Goal: Task Accomplishment & Management: Manage account settings

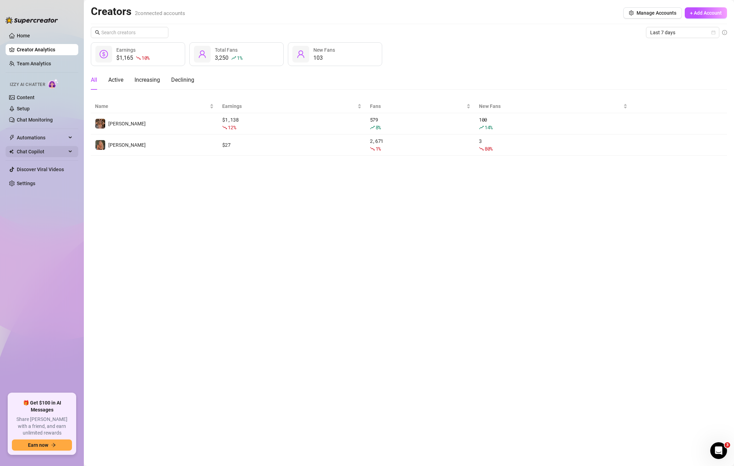
click at [27, 152] on span "Chat Copilot" at bounding box center [42, 151] width 50 height 11
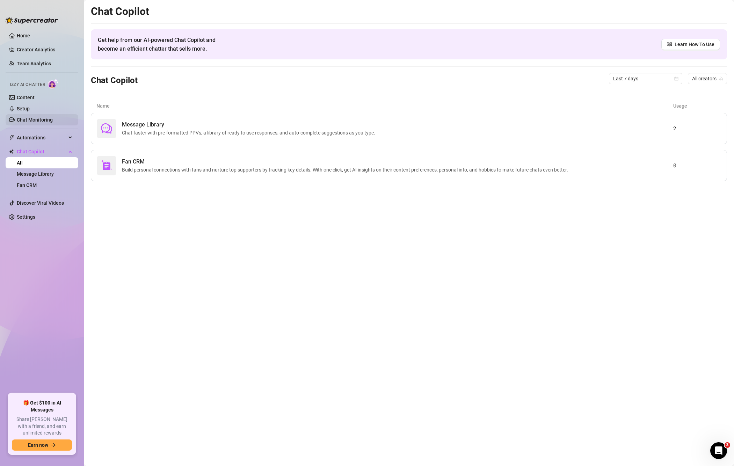
click at [32, 117] on link "Chat Monitoring" at bounding box center [35, 120] width 36 height 6
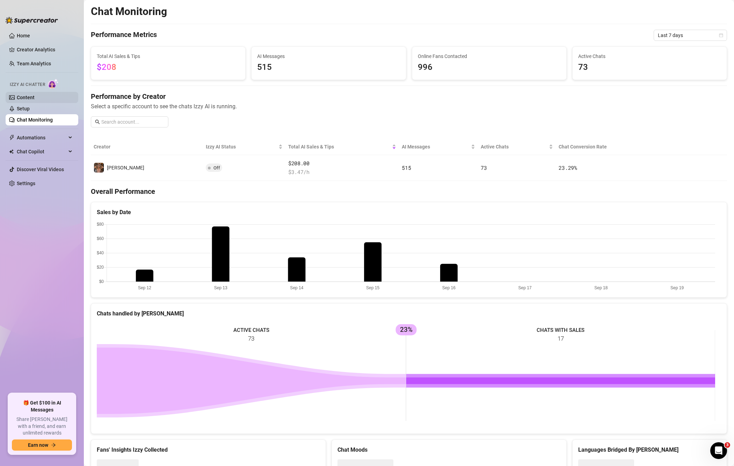
click at [24, 96] on link "Content" at bounding box center [26, 98] width 18 height 6
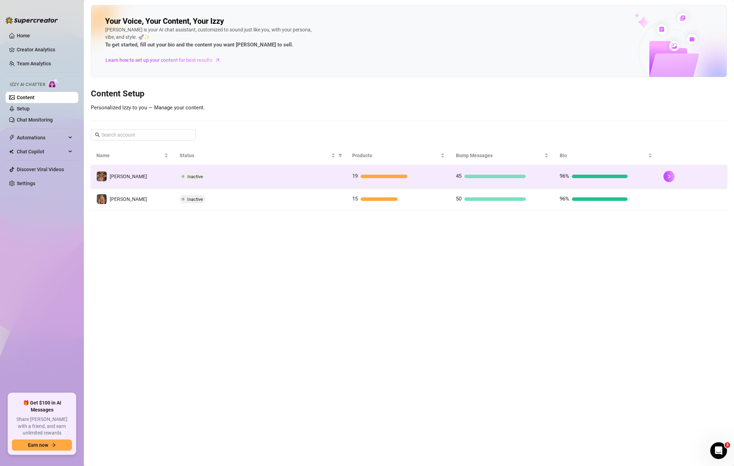
click at [304, 180] on div "Inactive" at bounding box center [261, 176] width 162 height 8
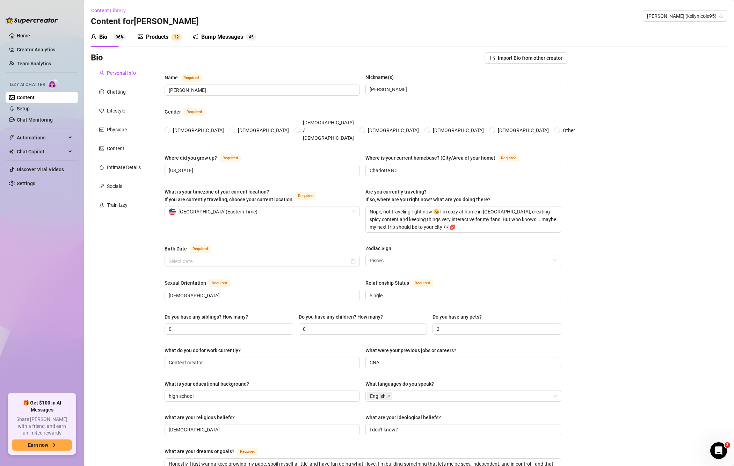
radio input "true"
type input "[DATE]"
click at [24, 96] on link "Content" at bounding box center [26, 98] width 18 height 6
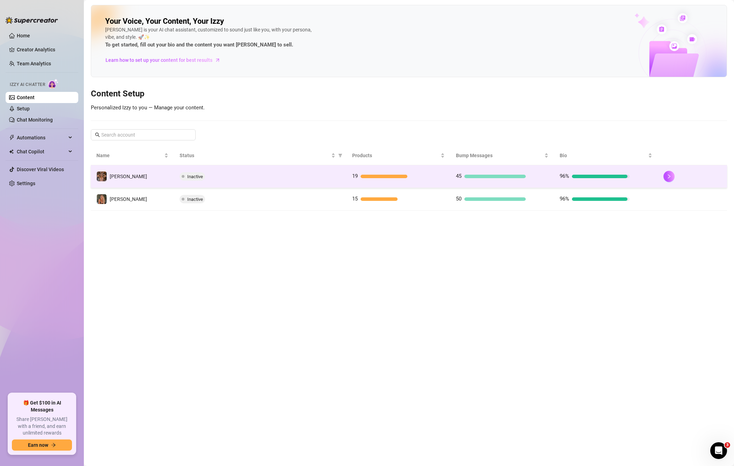
click at [193, 174] on span "Inactive" at bounding box center [195, 176] width 16 height 5
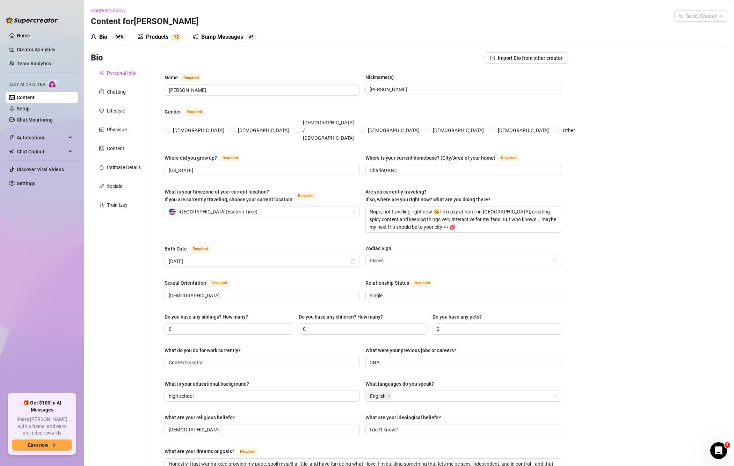
radio input "true"
click at [30, 111] on link "Setup" at bounding box center [23, 109] width 13 height 6
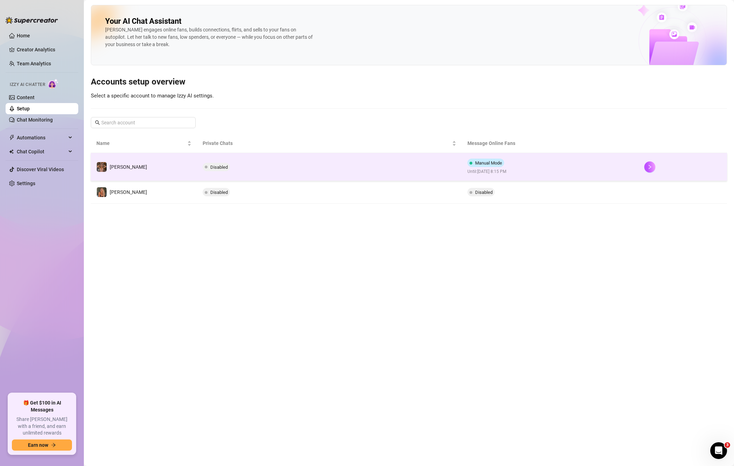
click at [218, 169] on span "Disabled" at bounding box center [216, 167] width 27 height 8
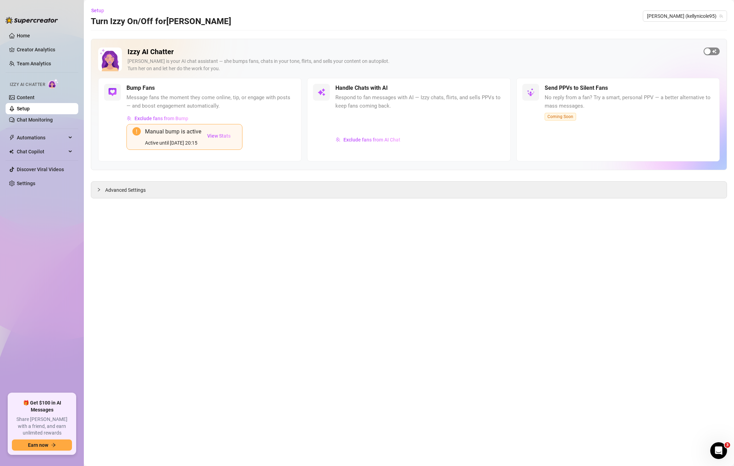
click at [711, 51] on span "button" at bounding box center [711, 52] width 16 height 8
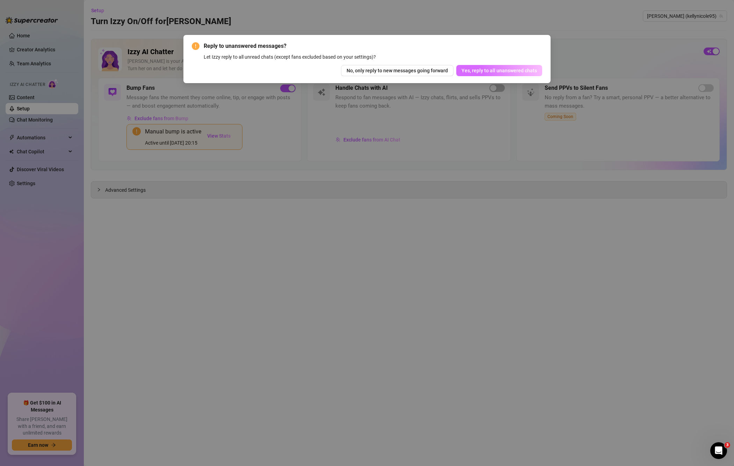
click at [490, 69] on span "Yes, reply to all unanswered chats" at bounding box center [498, 71] width 75 height 6
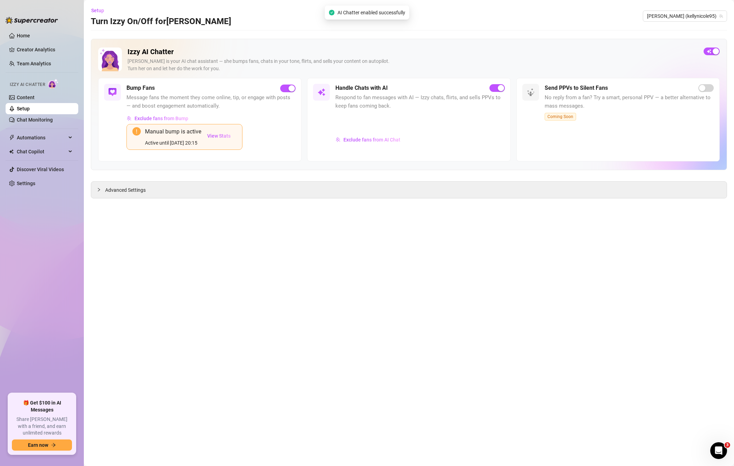
click at [707, 92] on div "Send PPVs to Silent Fans" at bounding box center [629, 88] width 169 height 8
click at [121, 188] on span "Advanced Settings" at bounding box center [125, 190] width 41 height 8
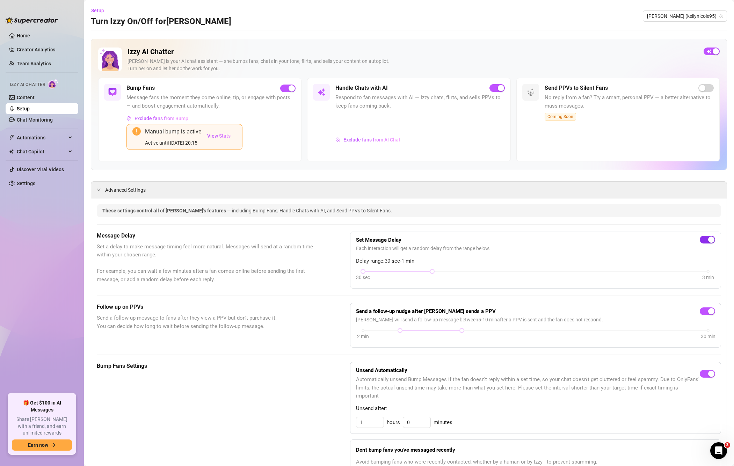
click at [700, 238] on span "button" at bounding box center [707, 240] width 15 height 8
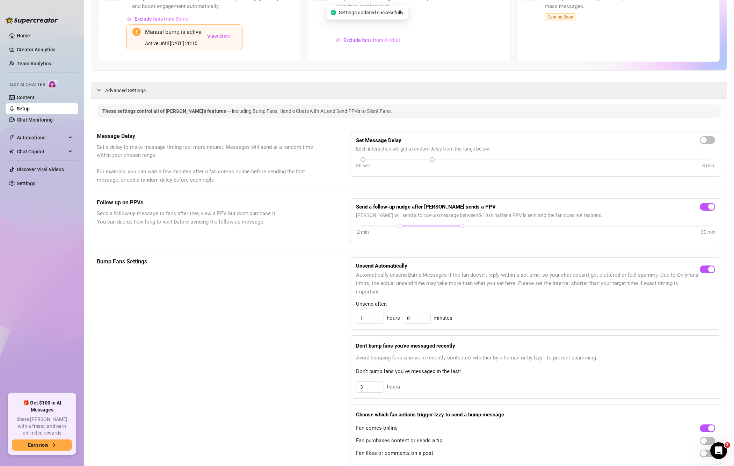
scroll to position [116, 0]
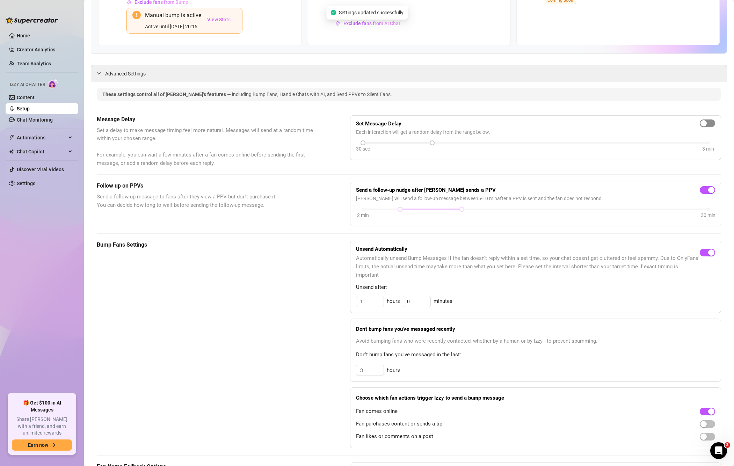
click at [700, 122] on div "button" at bounding box center [703, 123] width 6 height 6
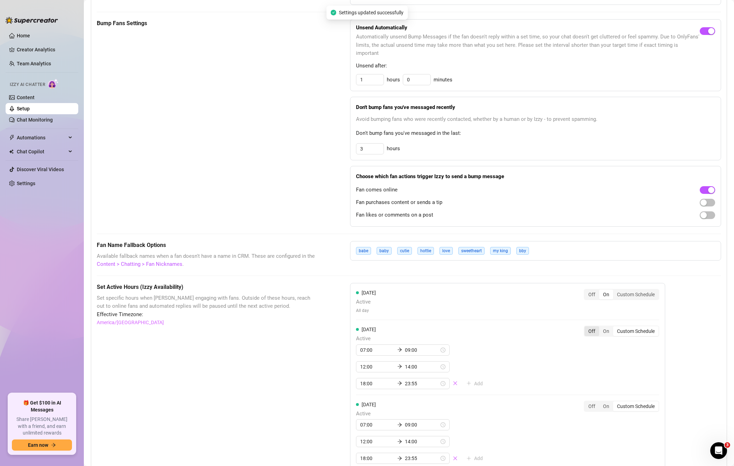
scroll to position [408, 0]
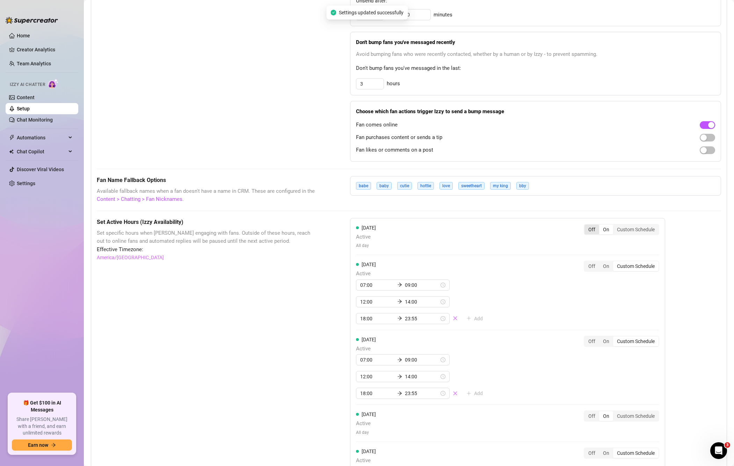
click at [596, 233] on div "Off" at bounding box center [591, 230] width 15 height 10
click at [586, 226] on input "Off" at bounding box center [586, 226] width 0 height 0
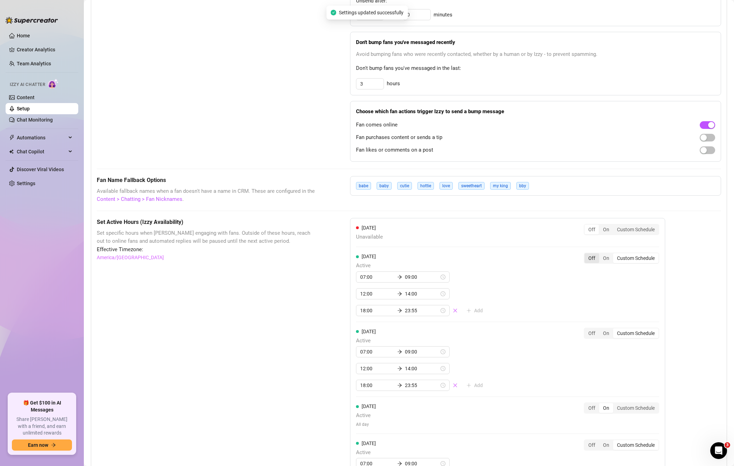
click at [595, 249] on div "[DATE] Unavailable Off On Custom Schedule [DATE] Active 07:00 09:00 12:00 14:00…" at bounding box center [507, 441] width 315 height 447
click at [593, 257] on div "Off" at bounding box center [591, 258] width 15 height 10
click at [586, 254] on input "Off" at bounding box center [586, 254] width 0 height 0
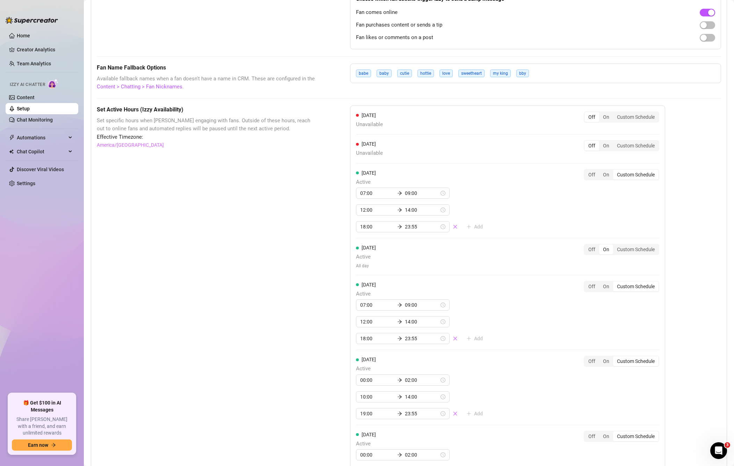
scroll to position [524, 0]
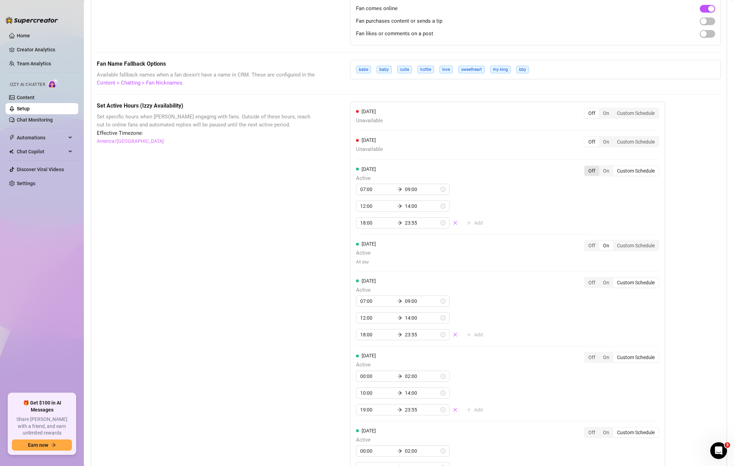
click at [593, 170] on div "Off" at bounding box center [591, 171] width 15 height 10
click at [586, 167] on input "Off" at bounding box center [586, 167] width 0 height 0
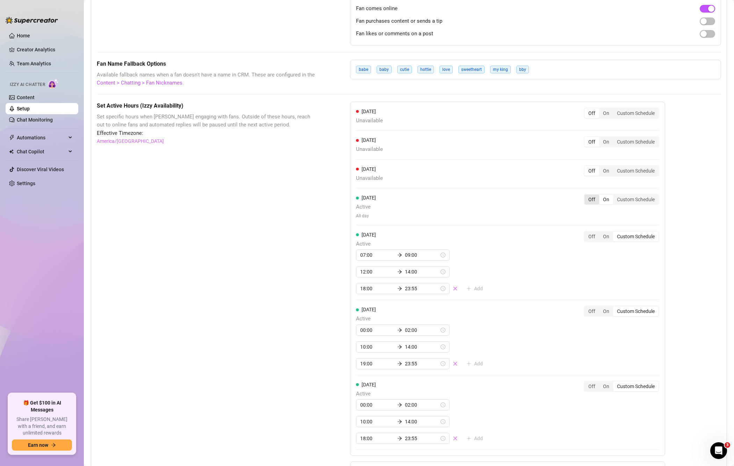
click at [588, 198] on div "Off" at bounding box center [591, 200] width 15 height 10
click at [586, 196] on input "Off" at bounding box center [586, 196] width 0 height 0
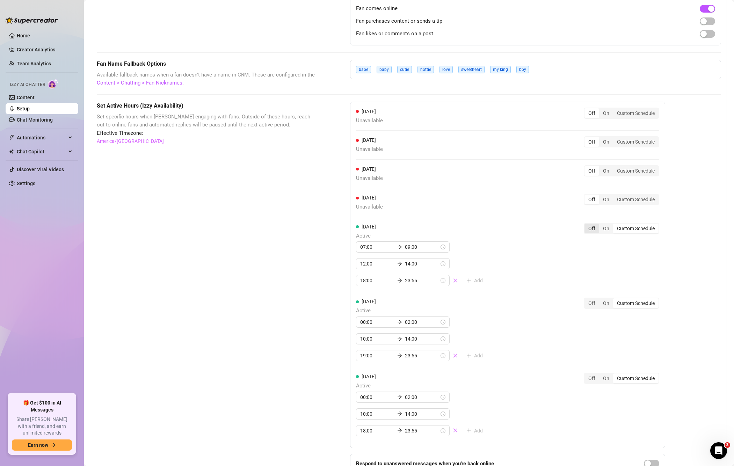
click at [592, 228] on div "Off" at bounding box center [591, 229] width 15 height 10
click at [586, 225] on input "Off" at bounding box center [586, 225] width 0 height 0
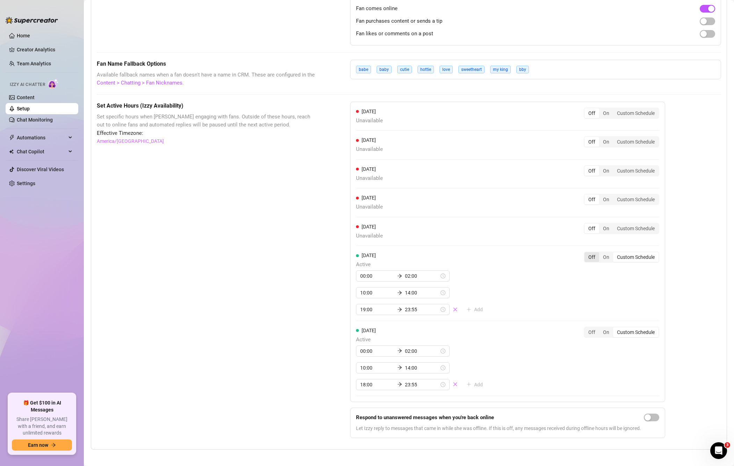
click at [593, 256] on div "Off" at bounding box center [591, 257] width 15 height 10
click at [586, 253] on input "Off" at bounding box center [586, 253] width 0 height 0
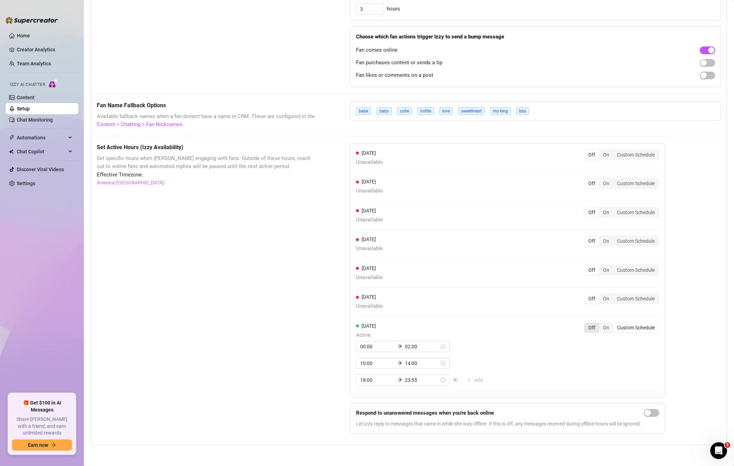
click at [594, 329] on div "Off" at bounding box center [591, 328] width 15 height 10
click at [586, 324] on input "Off" at bounding box center [586, 324] width 0 height 0
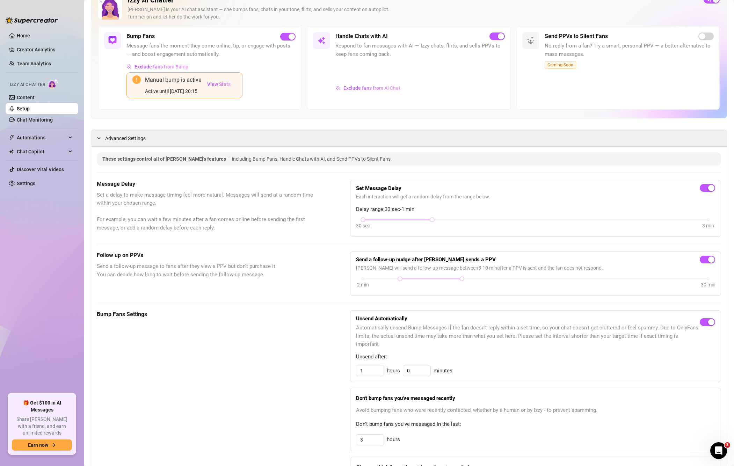
scroll to position [116, 0]
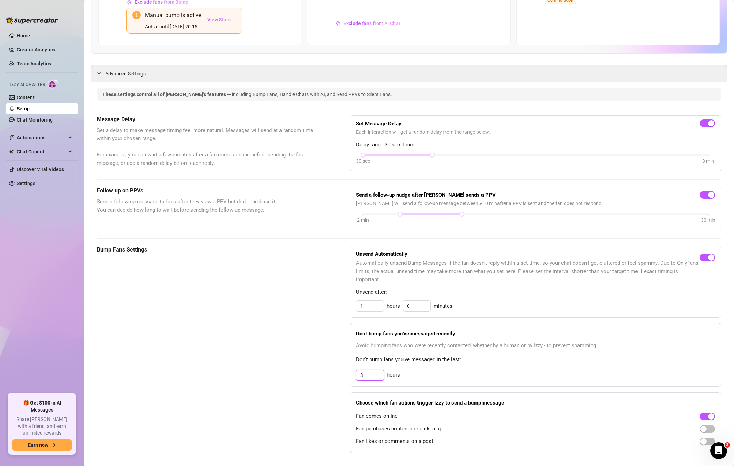
click at [369, 380] on input "3" at bounding box center [369, 375] width 27 height 10
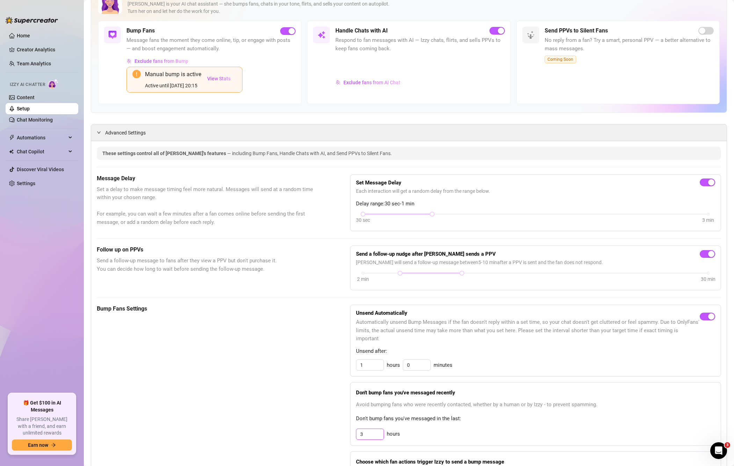
scroll to position [0, 0]
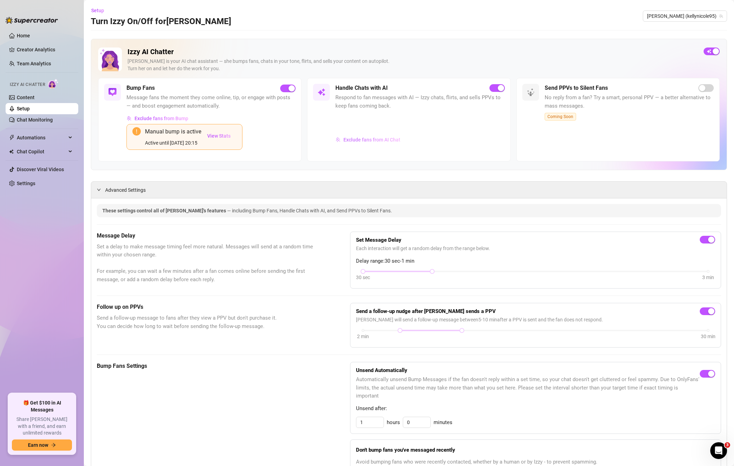
click at [358, 141] on span "Exclude fans from AI Chat" at bounding box center [371, 140] width 57 height 6
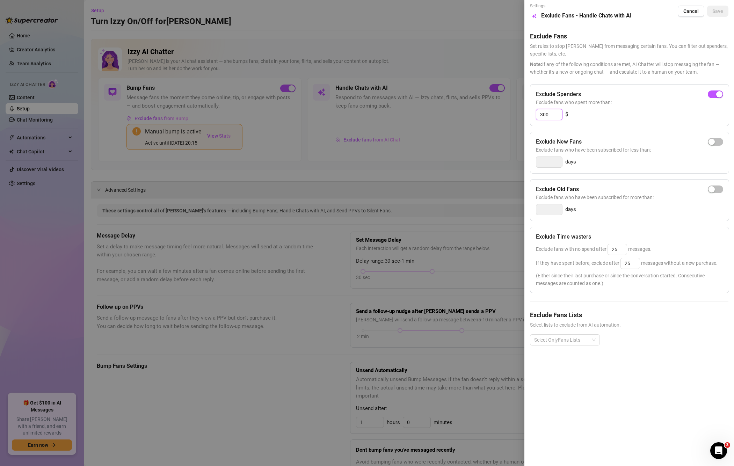
drag, startPoint x: 551, startPoint y: 115, endPoint x: 528, endPoint y: 112, distance: 23.3
click at [528, 112] on div "Settings Preview Exclude Fans - Handle Chats with AI Cancel Save Exclude Fans S…" at bounding box center [629, 233] width 210 height 466
click at [710, 96] on div "button" at bounding box center [711, 94] width 6 height 6
type input "300"
drag, startPoint x: 554, startPoint y: 116, endPoint x: 526, endPoint y: 114, distance: 28.3
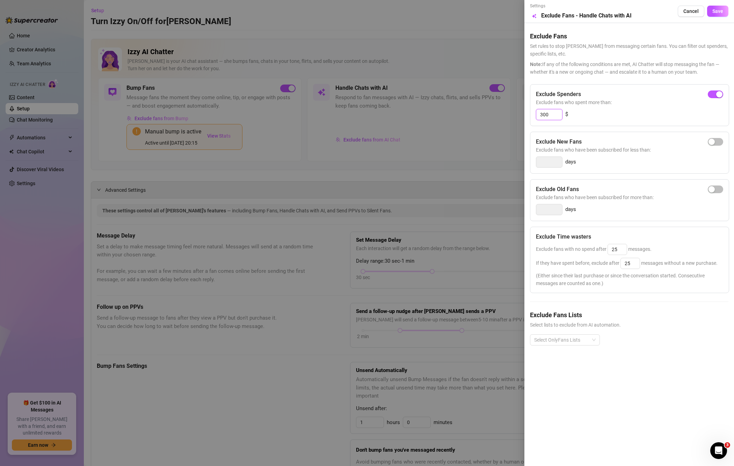
click at [526, 114] on div "Settings Preview Exclude Fans - Handle Chats with AI Cancel Save Exclude Fans S…" at bounding box center [629, 233] width 210 height 466
click at [557, 119] on div "Exclude Spenders Exclude fans who spent more than: $" at bounding box center [629, 105] width 199 height 42
click at [715, 95] on button "button" at bounding box center [715, 94] width 15 height 8
type input "300"
click at [553, 113] on input "300" at bounding box center [549, 114] width 26 height 10
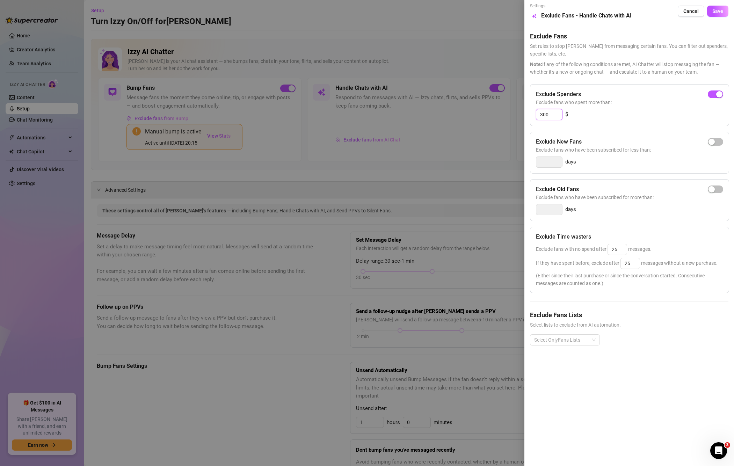
drag, startPoint x: 553, startPoint y: 113, endPoint x: 537, endPoint y: 111, distance: 15.9
click at [537, 111] on input "300" at bounding box center [549, 114] width 26 height 10
click at [715, 91] on span "button" at bounding box center [715, 94] width 15 height 8
click at [559, 113] on input "300" at bounding box center [549, 114] width 26 height 10
type input "0"
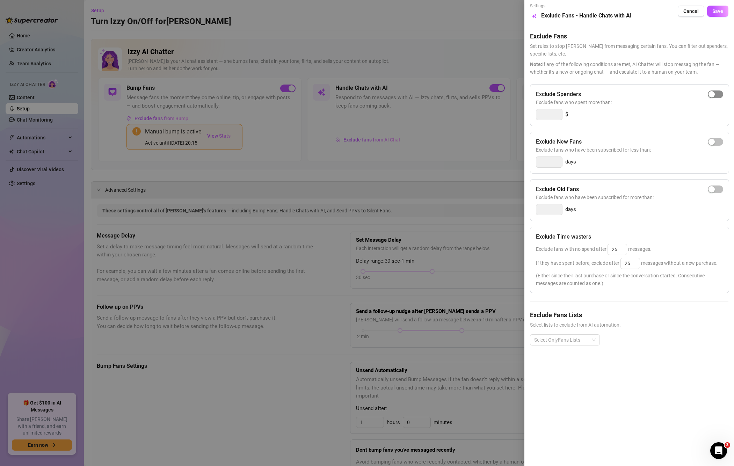
click at [710, 94] on div "button" at bounding box center [711, 94] width 6 height 6
click at [549, 117] on input "300" at bounding box center [549, 114] width 26 height 10
type input "3"
click at [713, 94] on div "button" at bounding box center [711, 94] width 6 height 6
click at [545, 114] on input "300" at bounding box center [549, 114] width 26 height 10
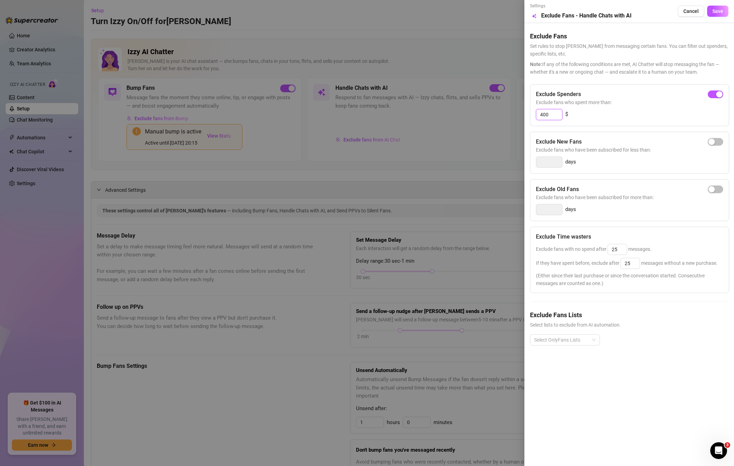
click at [556, 116] on input "400" at bounding box center [549, 114] width 26 height 10
type input "40"
click at [614, 111] on div "40 $" at bounding box center [629, 114] width 187 height 11
click at [623, 251] on input "25" at bounding box center [617, 249] width 19 height 10
click at [720, 12] on span "Save" at bounding box center [717, 11] width 11 height 6
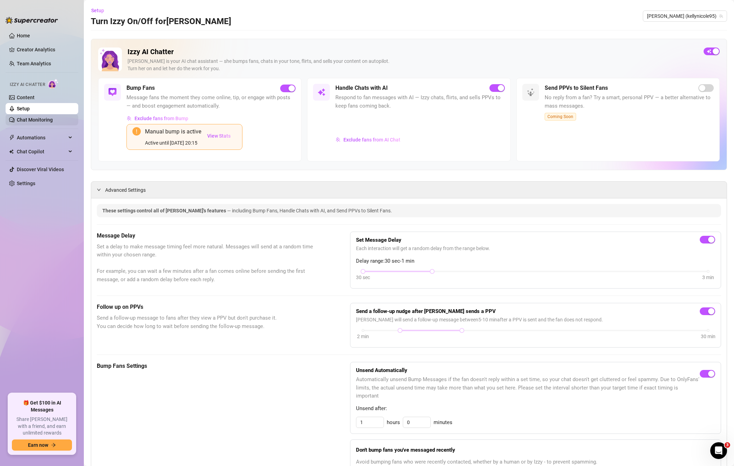
click at [39, 121] on link "Chat Monitoring" at bounding box center [35, 120] width 36 height 6
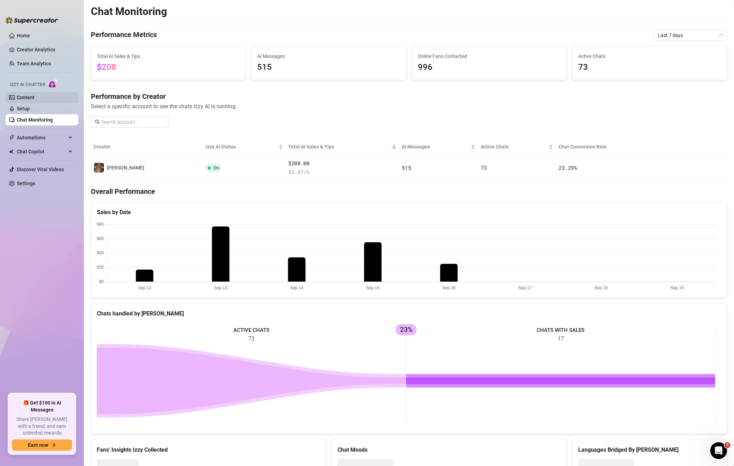
click at [24, 95] on link "Content" at bounding box center [26, 98] width 18 height 6
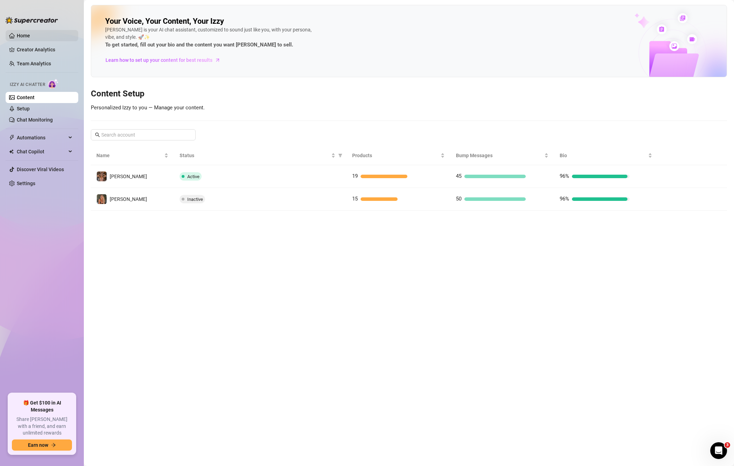
click at [30, 38] on link "Home" at bounding box center [23, 36] width 13 height 6
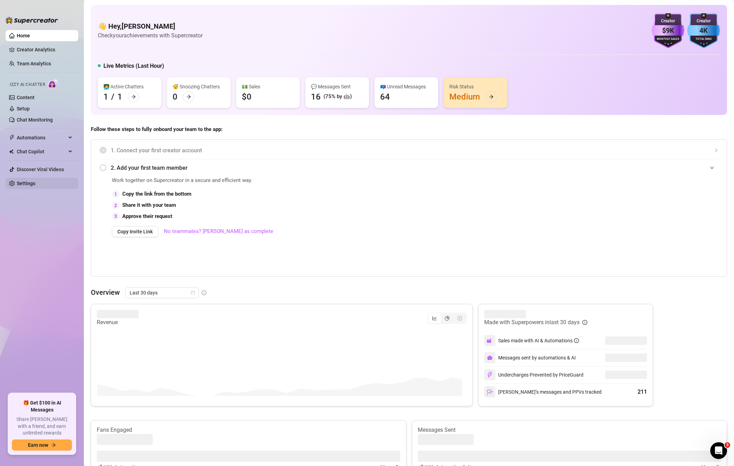
click at [23, 183] on link "Settings" at bounding box center [26, 184] width 19 height 6
